Goal: Task Accomplishment & Management: Use online tool/utility

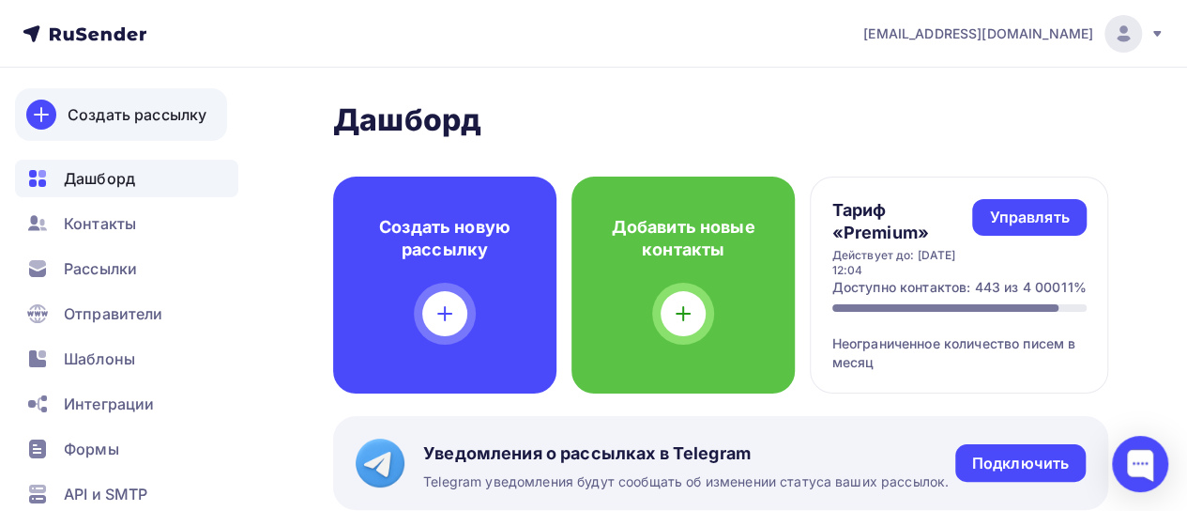
click at [166, 114] on div "Создать рассылку" at bounding box center [137, 114] width 139 height 23
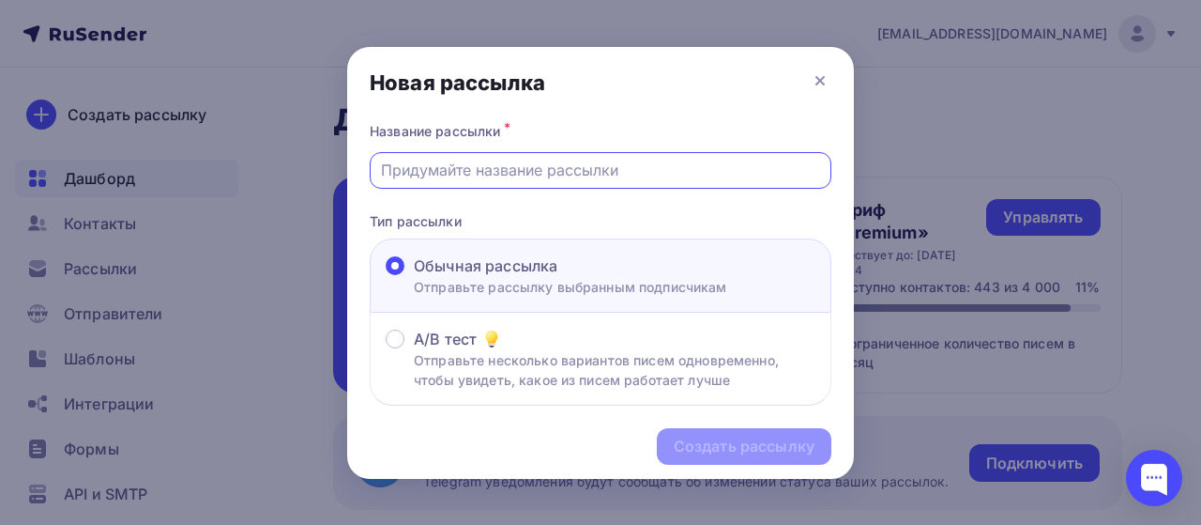
click at [455, 174] on input "text" at bounding box center [601, 170] width 440 height 23
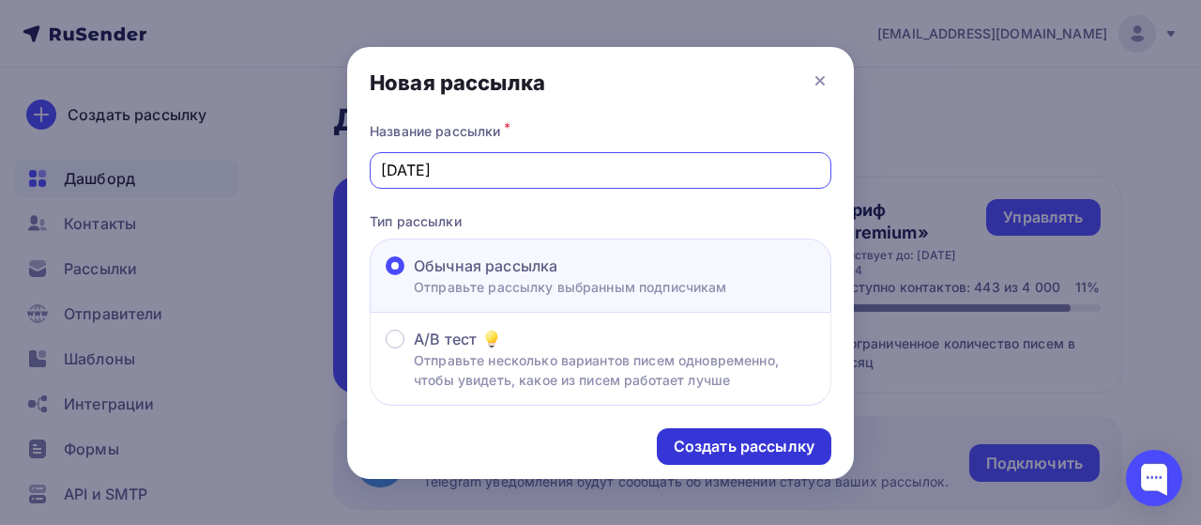
type input "[DATE]"
click at [729, 444] on div "Создать рассылку" at bounding box center [744, 447] width 141 height 22
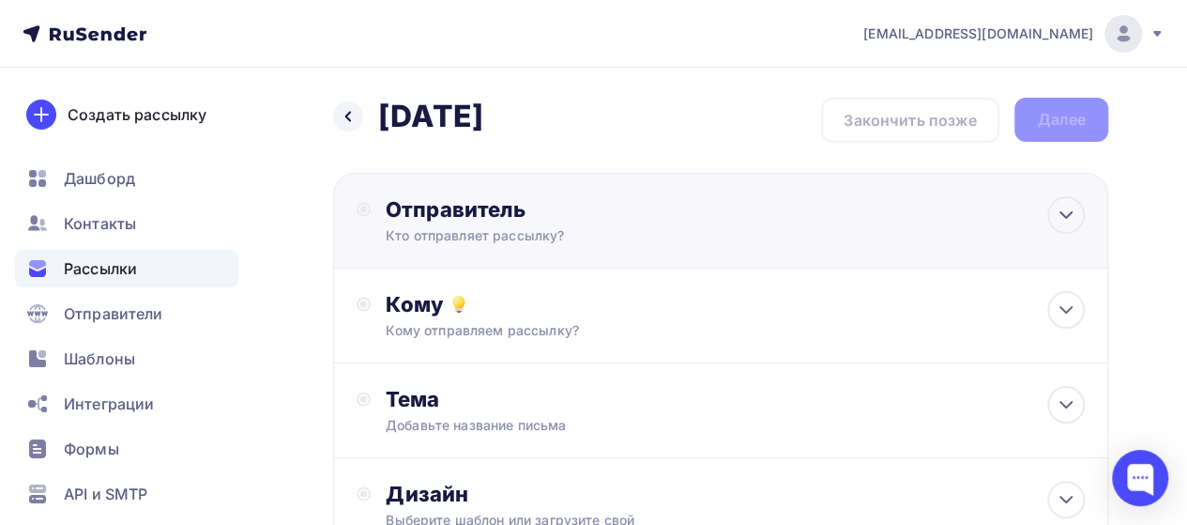
click at [533, 237] on div "Кто отправляет рассылку?" at bounding box center [569, 235] width 366 height 19
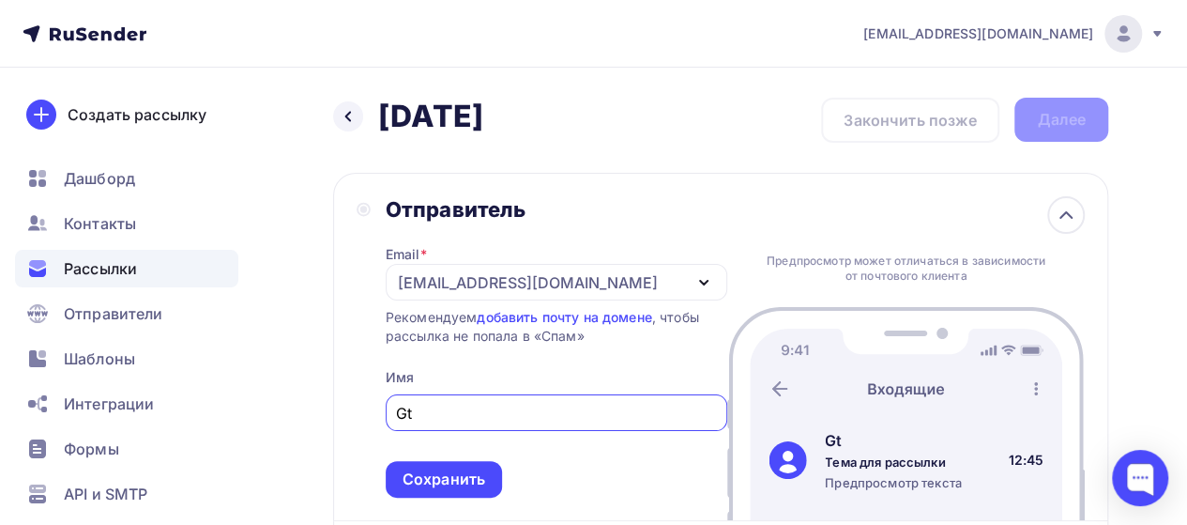
type input "G"
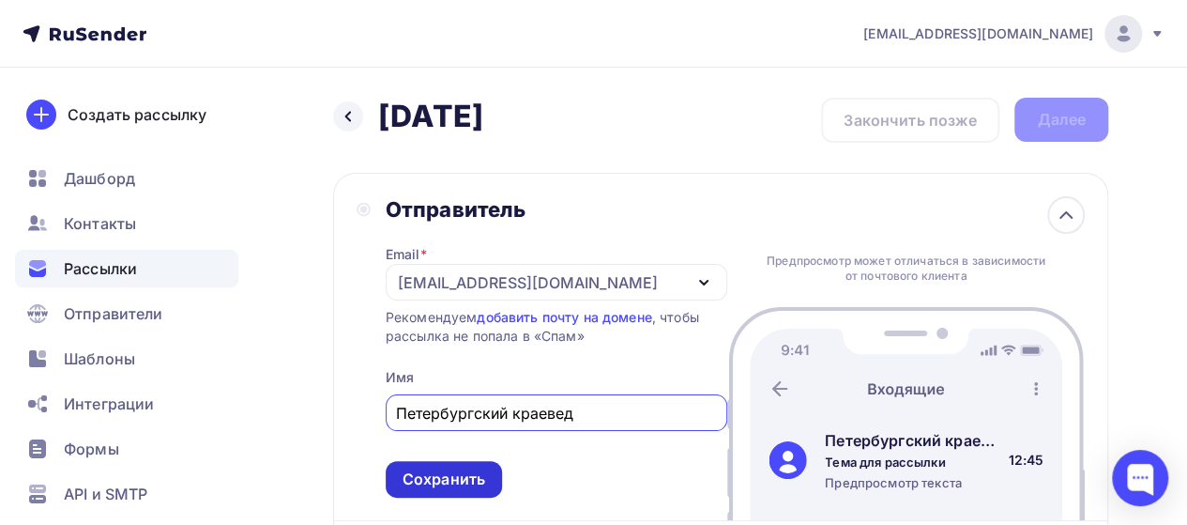
type input "Петербургский краевед"
click at [466, 485] on div "Сохранить" at bounding box center [444, 479] width 83 height 22
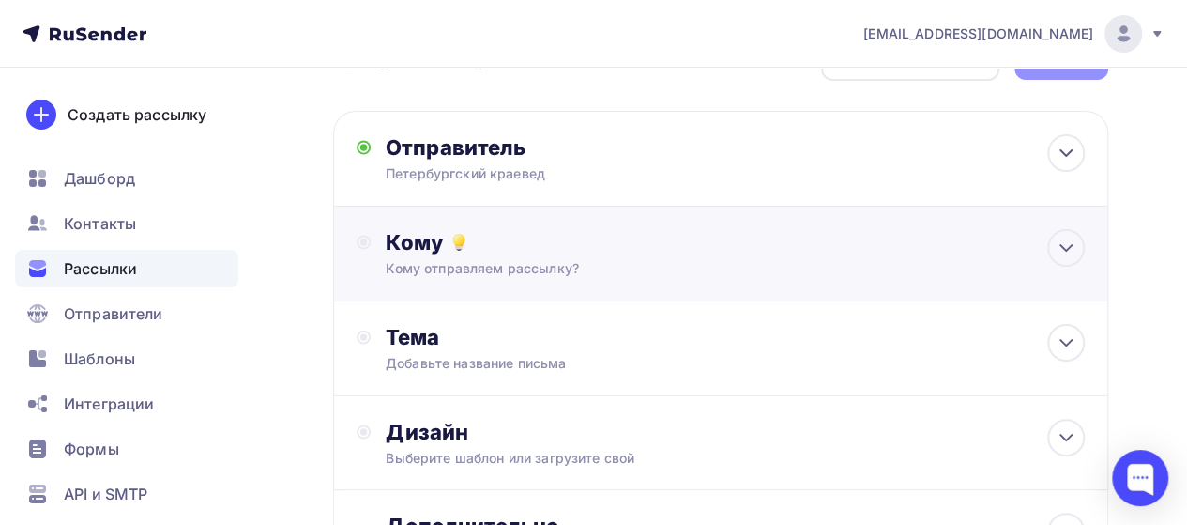
scroll to position [31, 0]
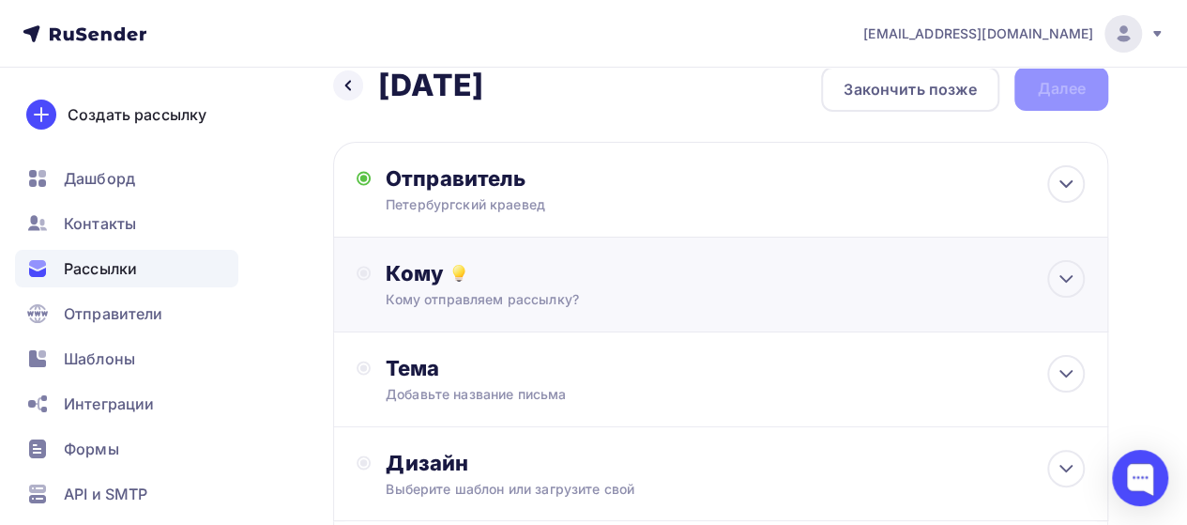
click at [405, 287] on div "Кому Кому отправляем рассылку? Списки получателей Выберите список Все списки id…" at bounding box center [735, 284] width 699 height 49
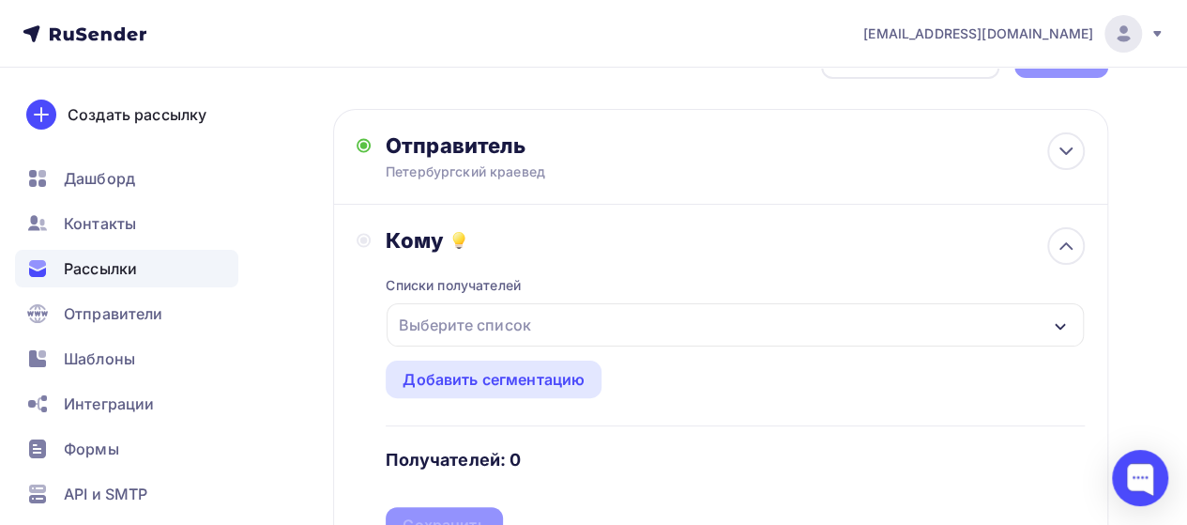
scroll to position [156, 0]
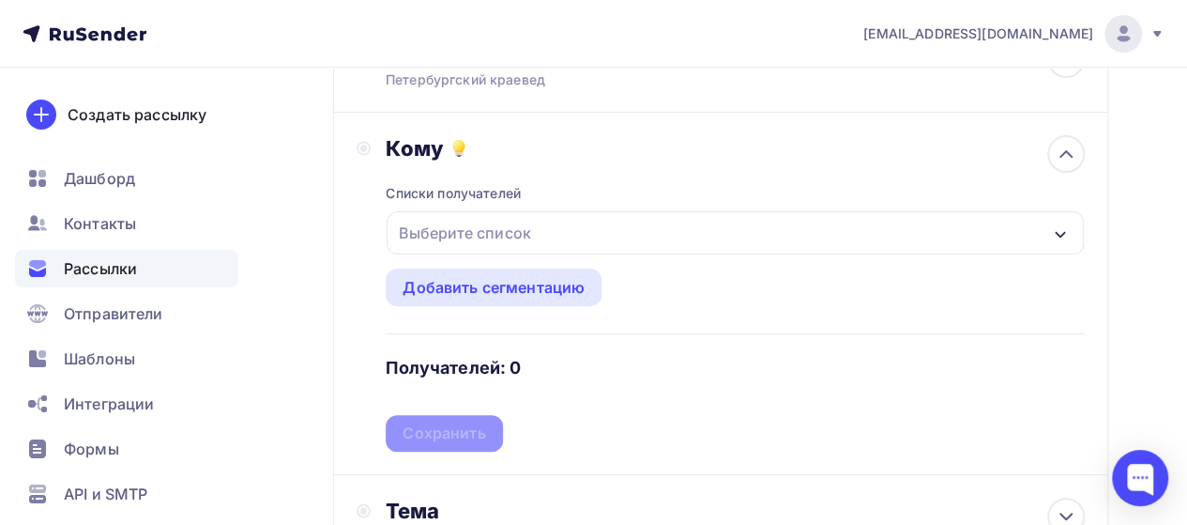
click at [490, 232] on div "Выберите список" at bounding box center [464, 233] width 146 height 34
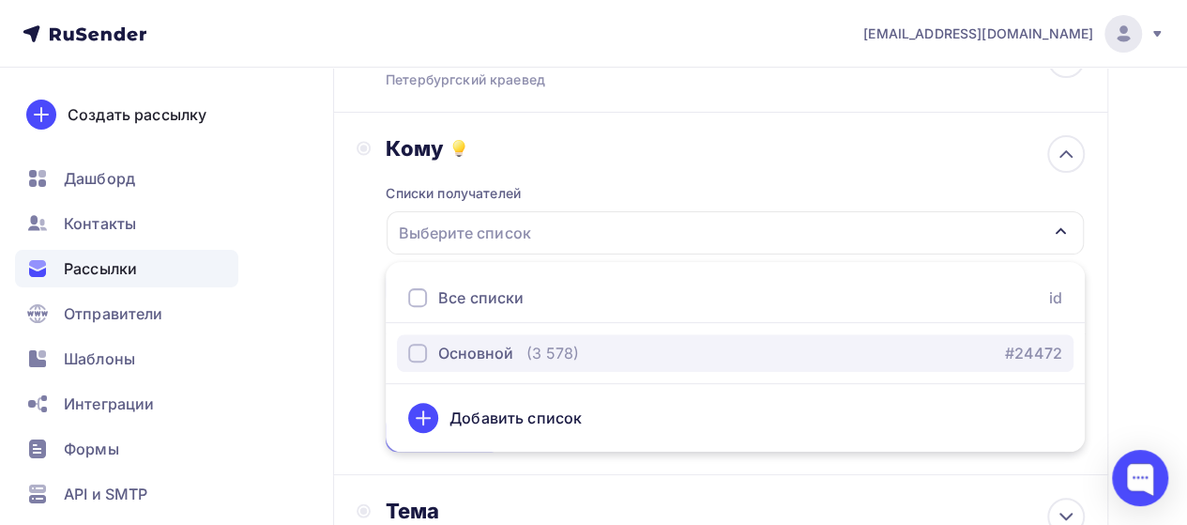
click at [417, 355] on div "button" at bounding box center [417, 353] width 19 height 19
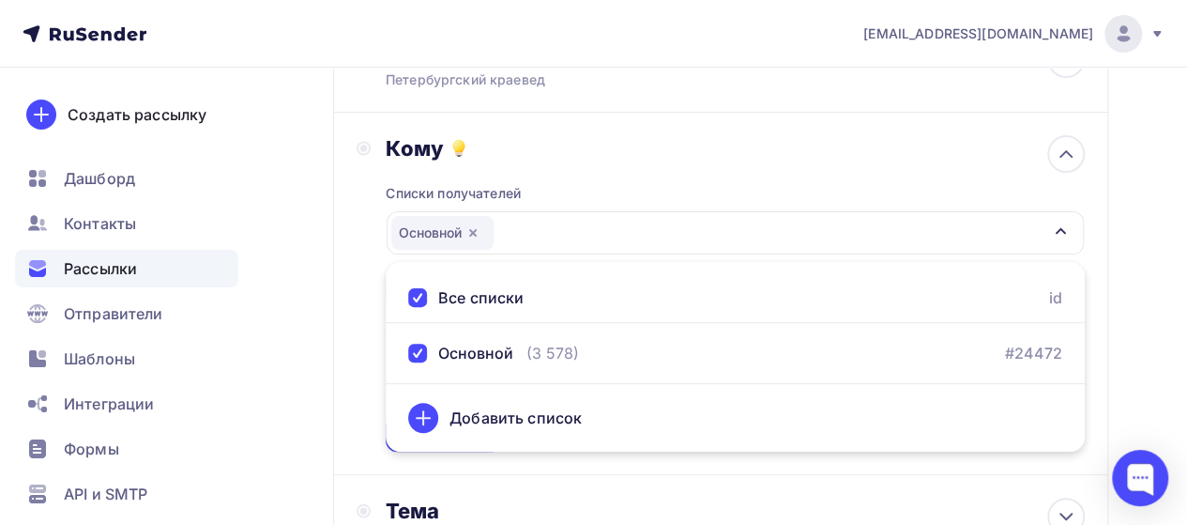
drag, startPoint x: 337, startPoint y: 385, endPoint x: 366, endPoint y: 378, distance: 29.8
click at [336, 384] on div "Кому Списки получателей Основной Все списки id Основной (3 578) #24472 Добавить…" at bounding box center [720, 294] width 775 height 362
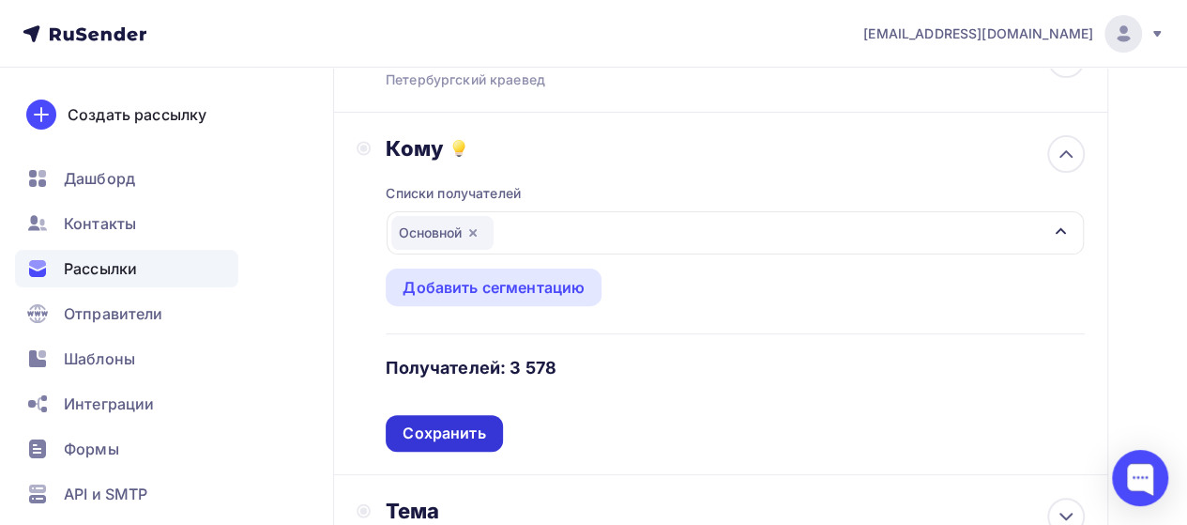
click at [423, 432] on div "Сохранить" at bounding box center [444, 433] width 83 height 22
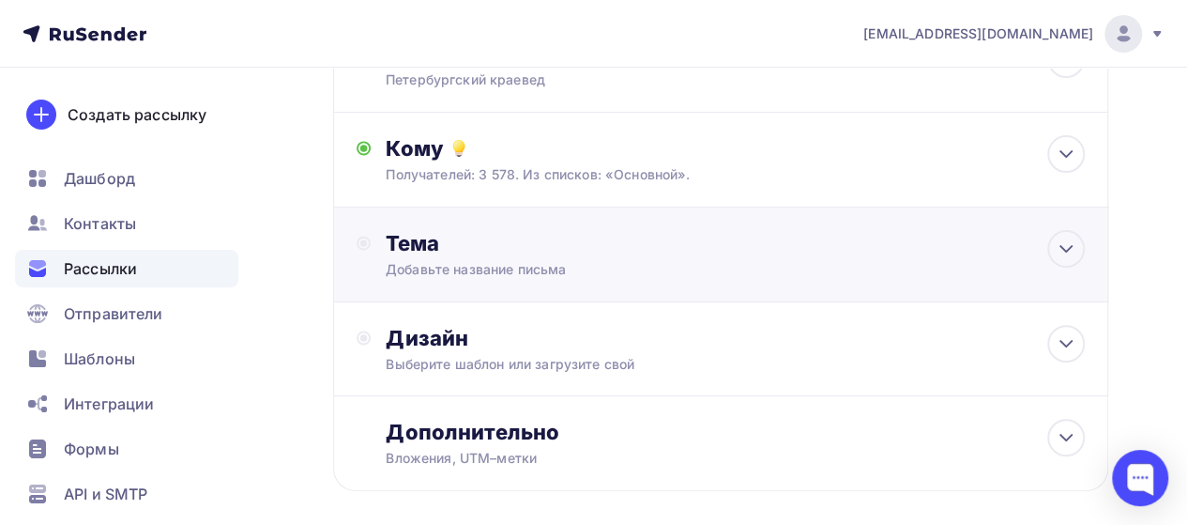
click at [375, 243] on div "Тема Добавьте название письма Тема * Рекомендуем использовать не более 150 симв…" at bounding box center [557, 254] width 400 height 49
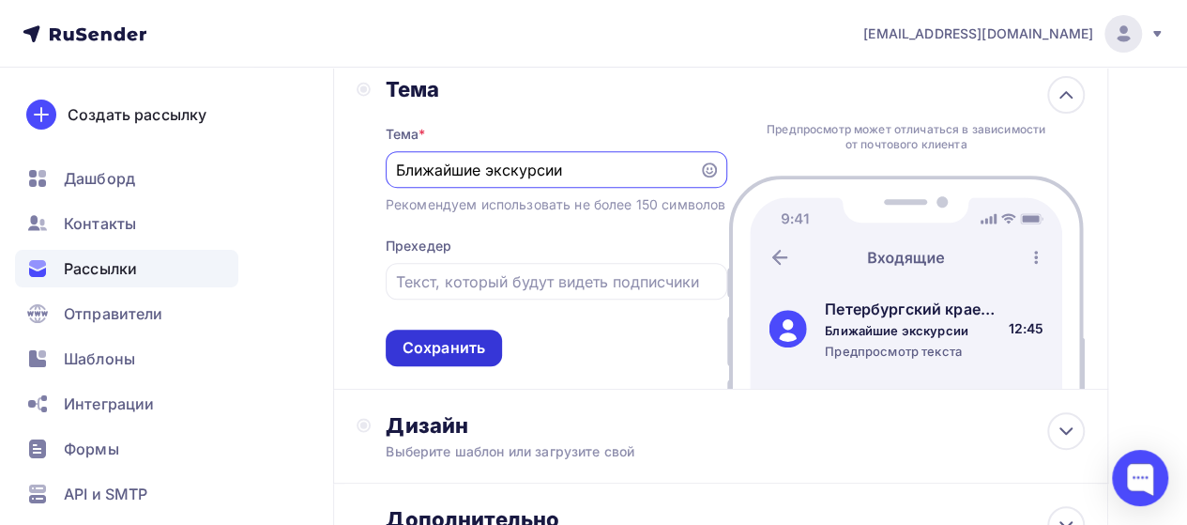
scroll to position [313, 0]
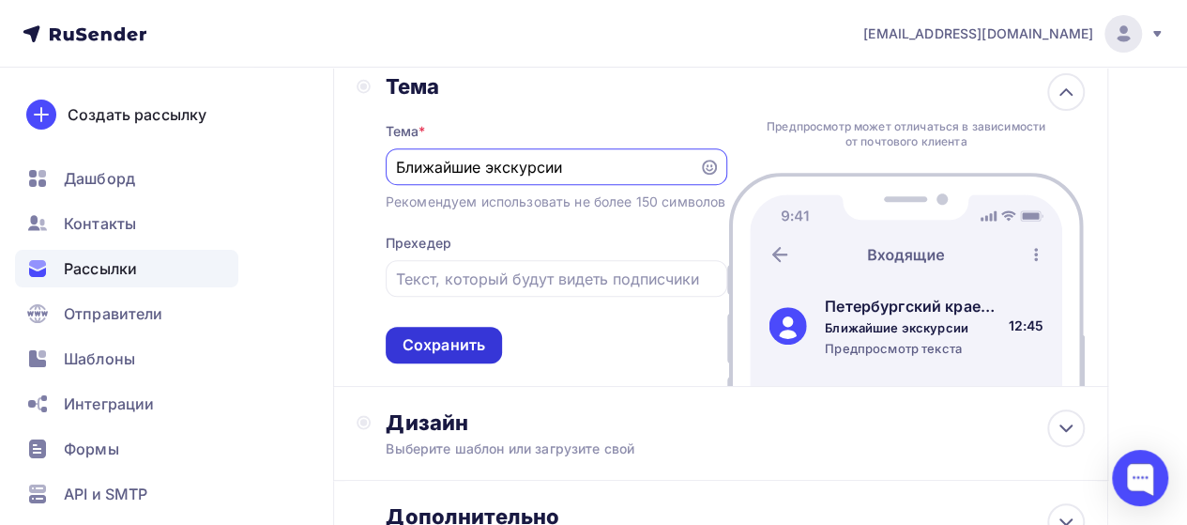
type input "Ближайшие экскурсии"
click at [409, 356] on div "Сохранить" at bounding box center [444, 345] width 83 height 22
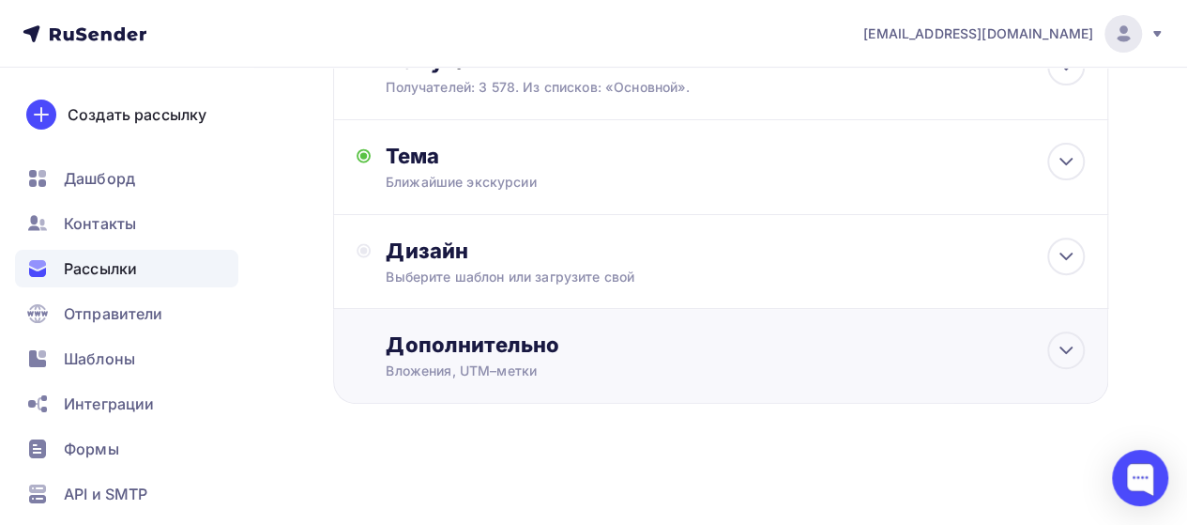
scroll to position [244, 0]
click at [458, 266] on div "Дизайн Выберите шаблон или загрузите свой" at bounding box center [735, 261] width 699 height 49
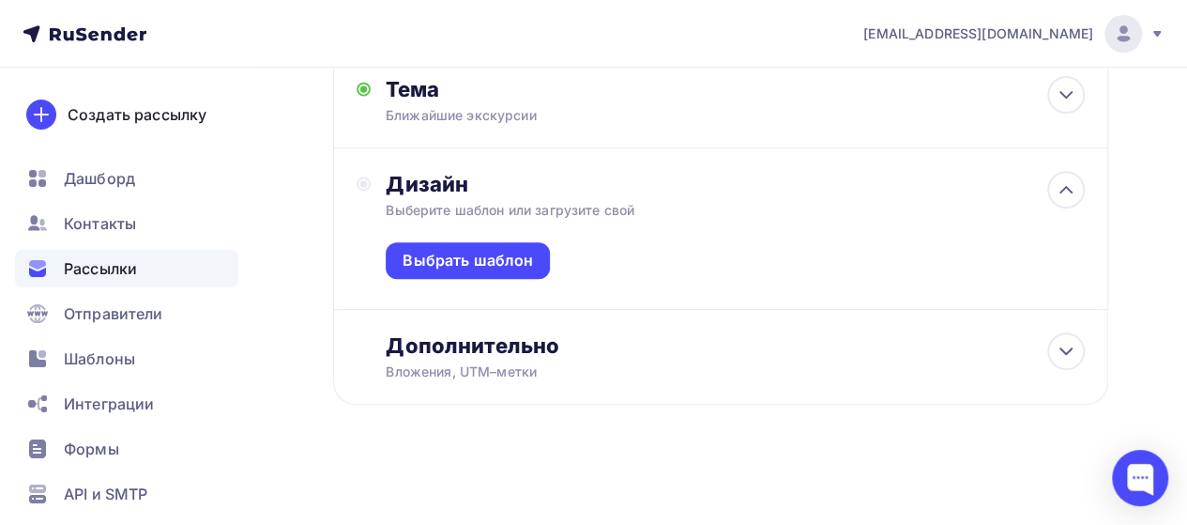
scroll to position [312, 0]
click at [456, 266] on div "Выбрать шаблон" at bounding box center [468, 260] width 130 height 22
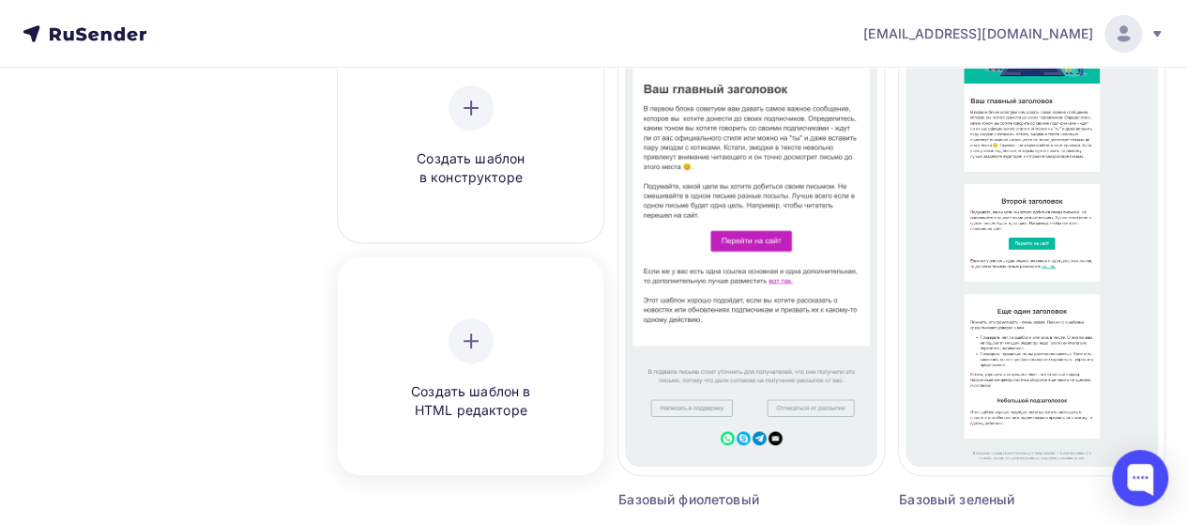
scroll to position [250, 0]
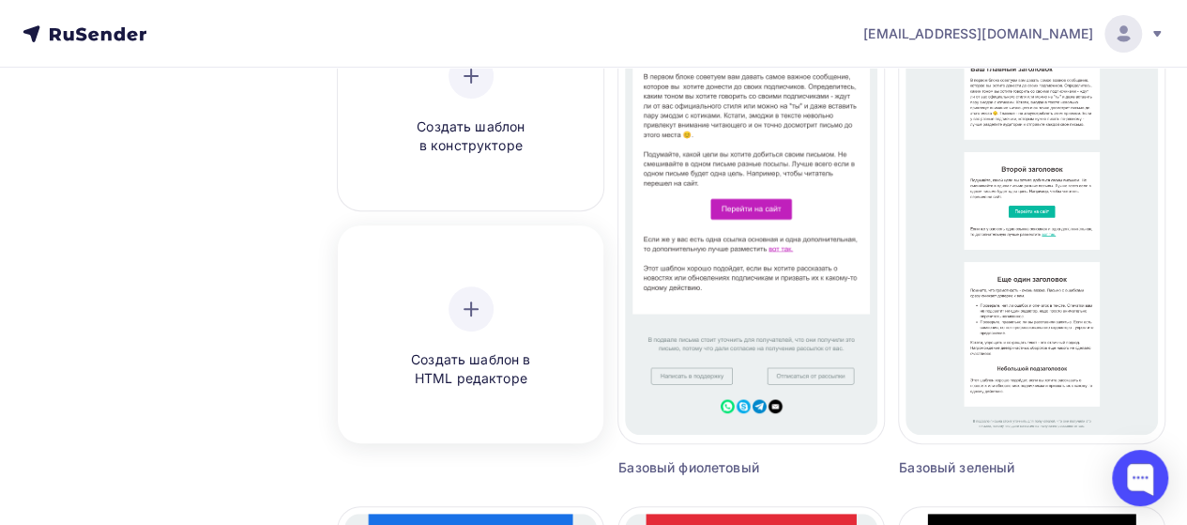
click at [475, 318] on icon at bounding box center [471, 309] width 23 height 23
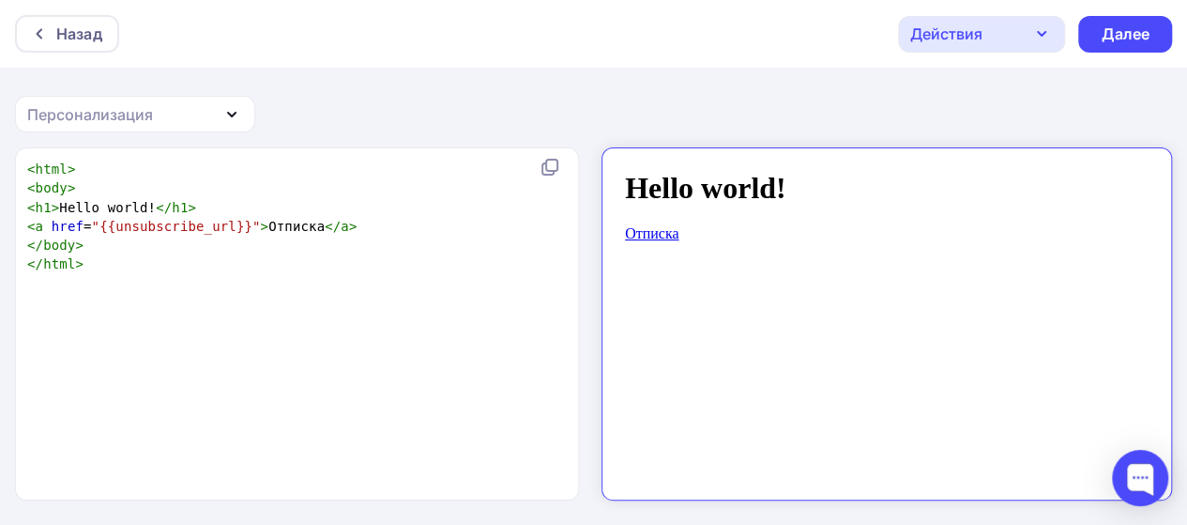
click at [160, 253] on div "< html > < body > < h1 > Hello world! </ h1 > < a href = "{{unsubscribe_url}}" …" at bounding box center [293, 217] width 540 height 115
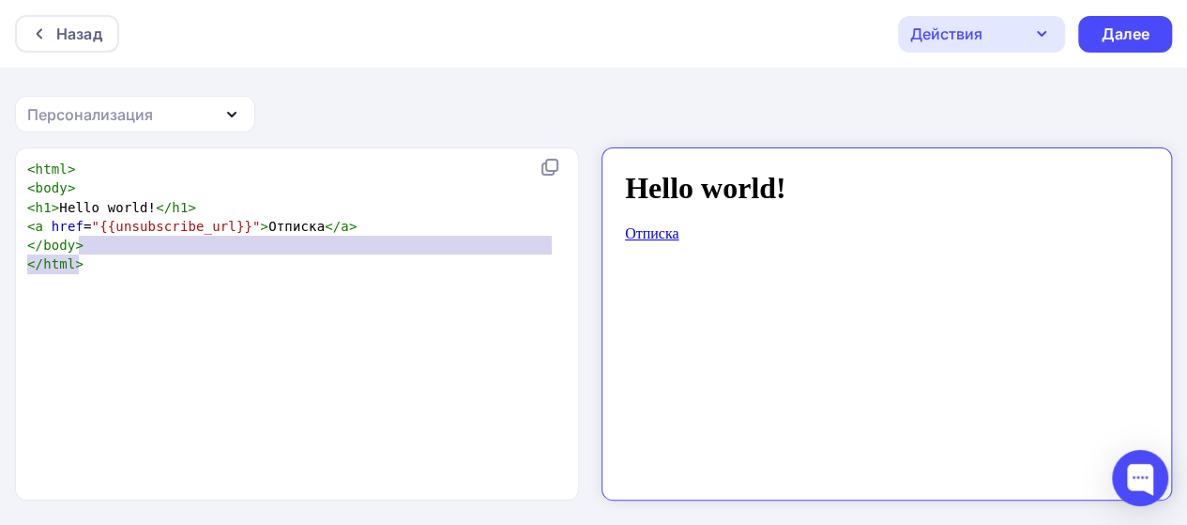
type textarea "<html> <body> <h1>Hello world!</h1> <a href="{{unsubscribe_url}}">Отписка</a> <…"
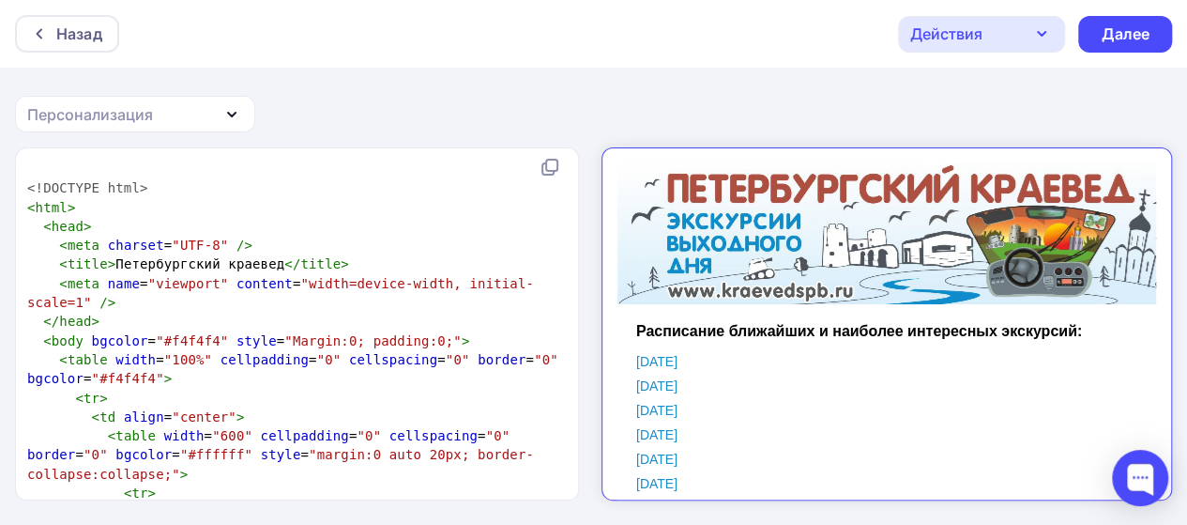
scroll to position [66373, 0]
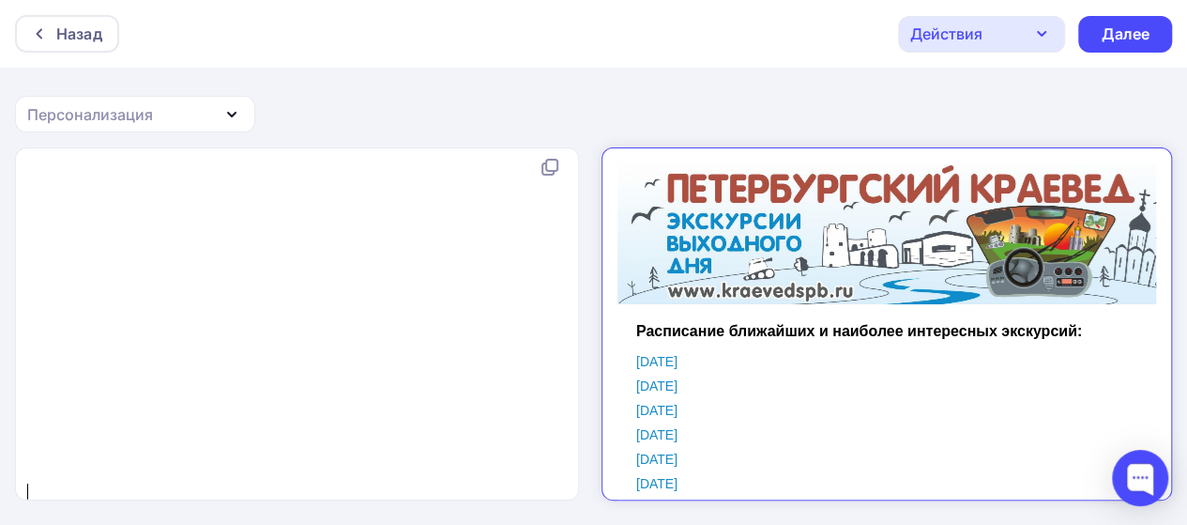
click at [822, 358] on td "[DATE]" at bounding box center [882, 370] width 526 height 24
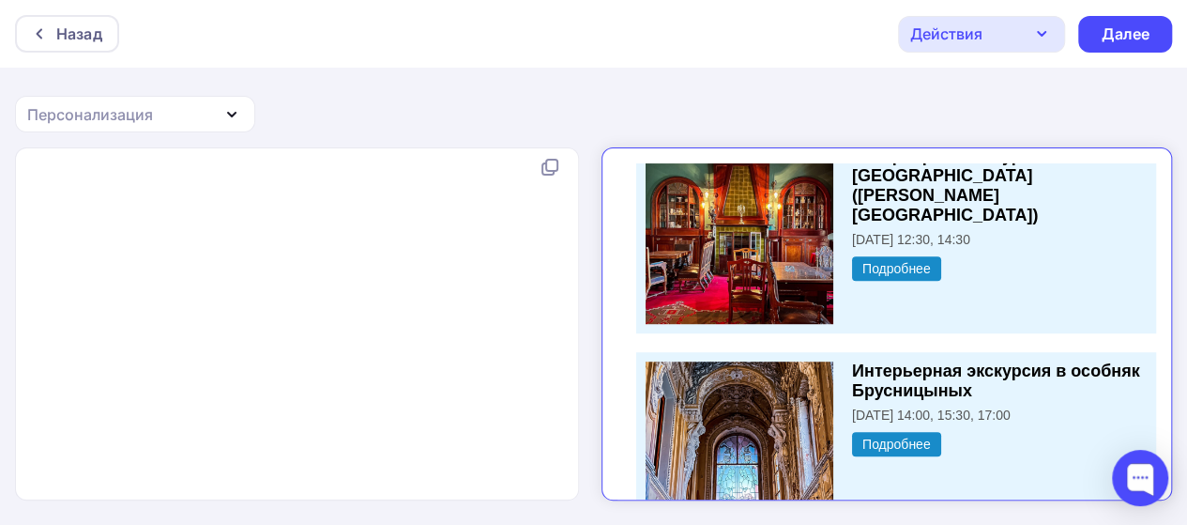
scroll to position [0, 0]
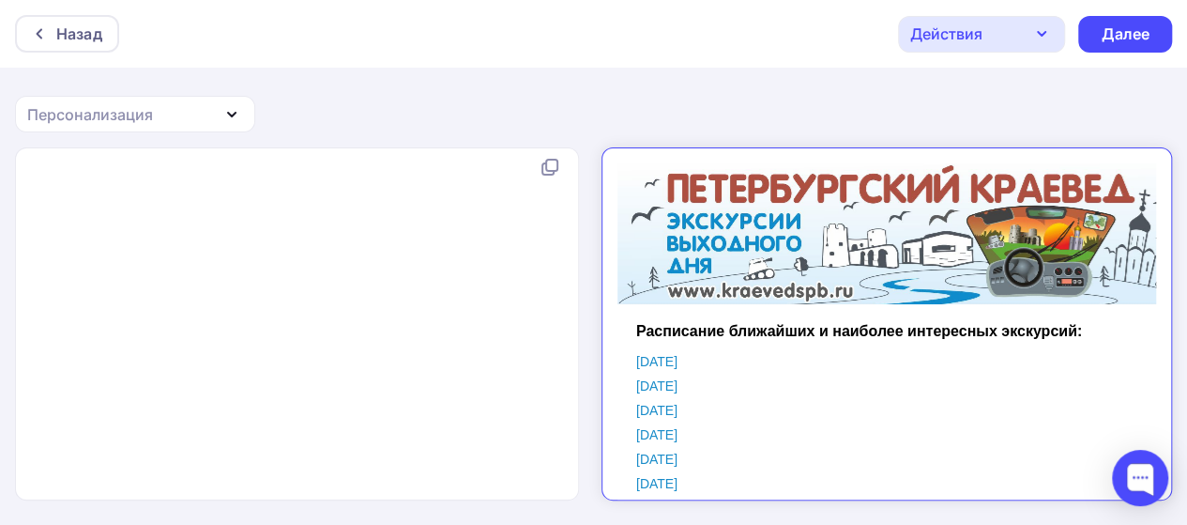
drag, startPoint x: 1139, startPoint y: 292, endPoint x: 1787, endPoint y: 283, distance: 647.7
click at [1117, 31] on div "Далее" at bounding box center [1125, 34] width 49 height 22
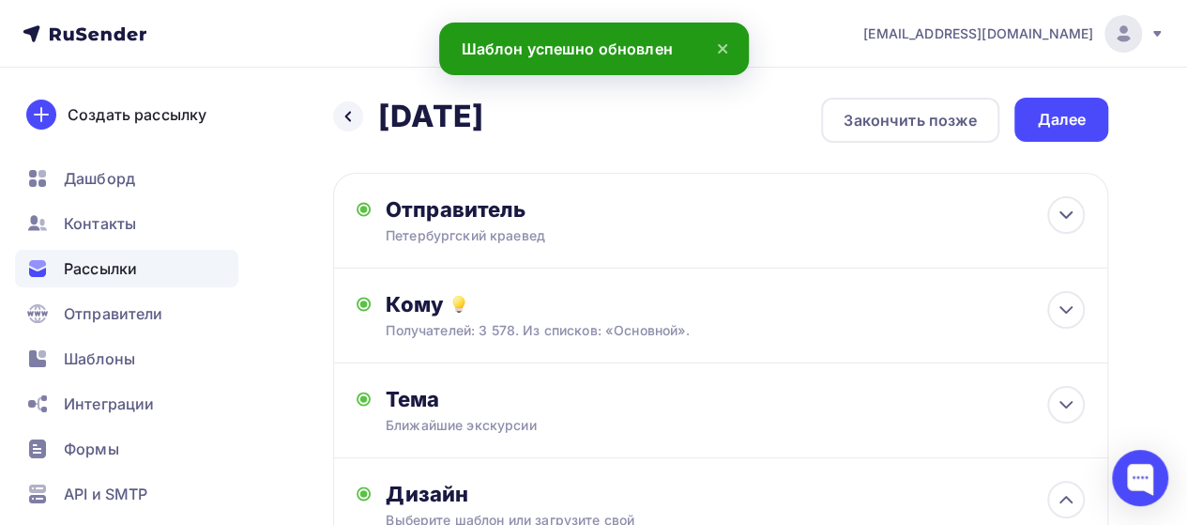
click at [1048, 119] on div "Далее" at bounding box center [1061, 120] width 49 height 22
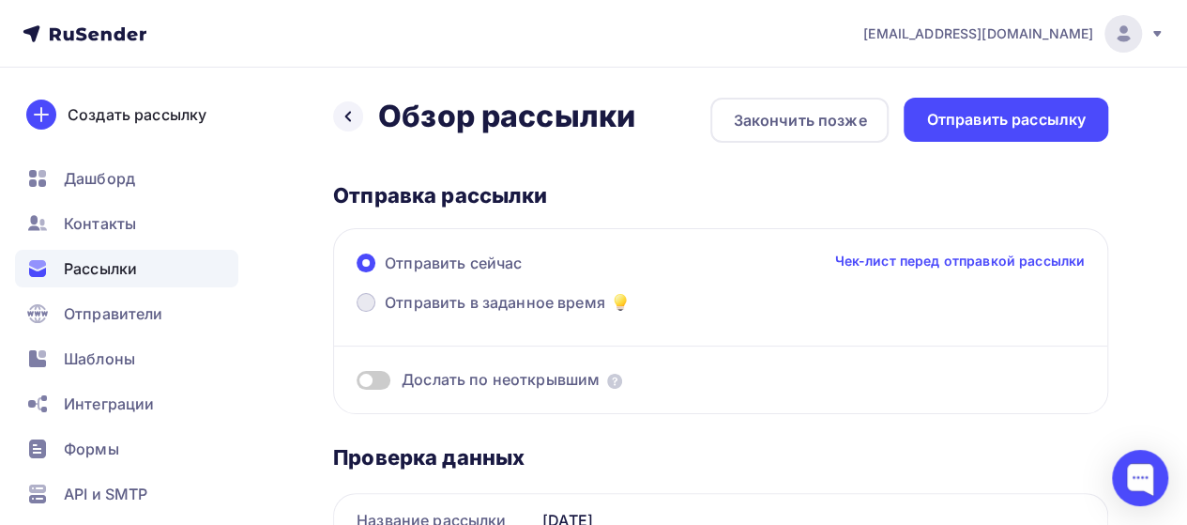
click at [476, 299] on span "Отправить в заданное время" at bounding box center [495, 302] width 221 height 23
click at [385, 314] on input "Отправить в заданное время" at bounding box center [385, 314] width 0 height 0
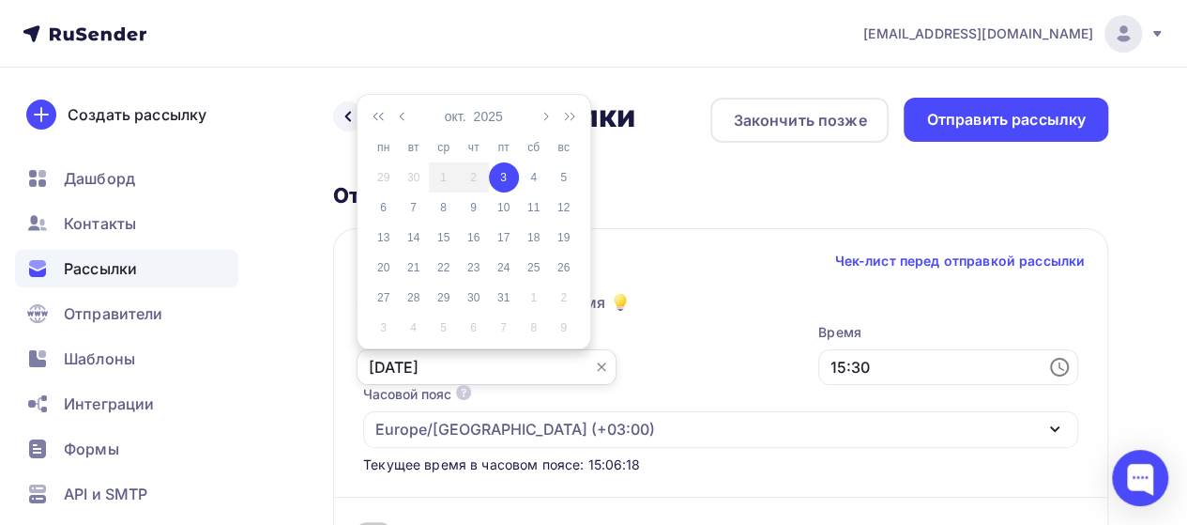
click at [523, 367] on input "[DATE]" at bounding box center [487, 367] width 260 height 36
click at [527, 176] on div "4" at bounding box center [534, 177] width 30 height 17
type input "[DATE]"
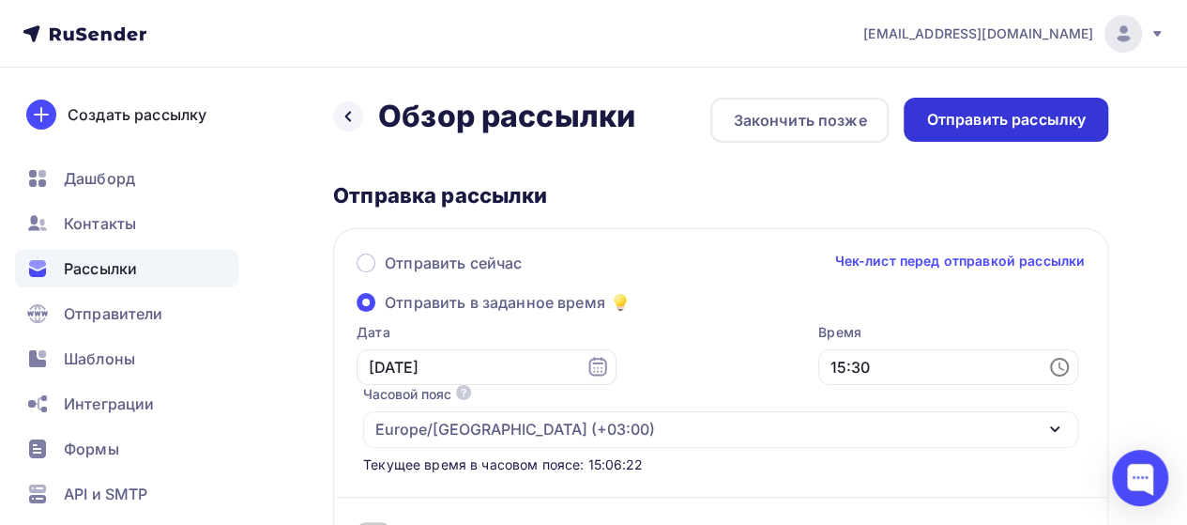
click at [937, 118] on div "Отправить рассылку" at bounding box center [1006, 120] width 160 height 22
